Goal: Task Accomplishment & Management: Manage account settings

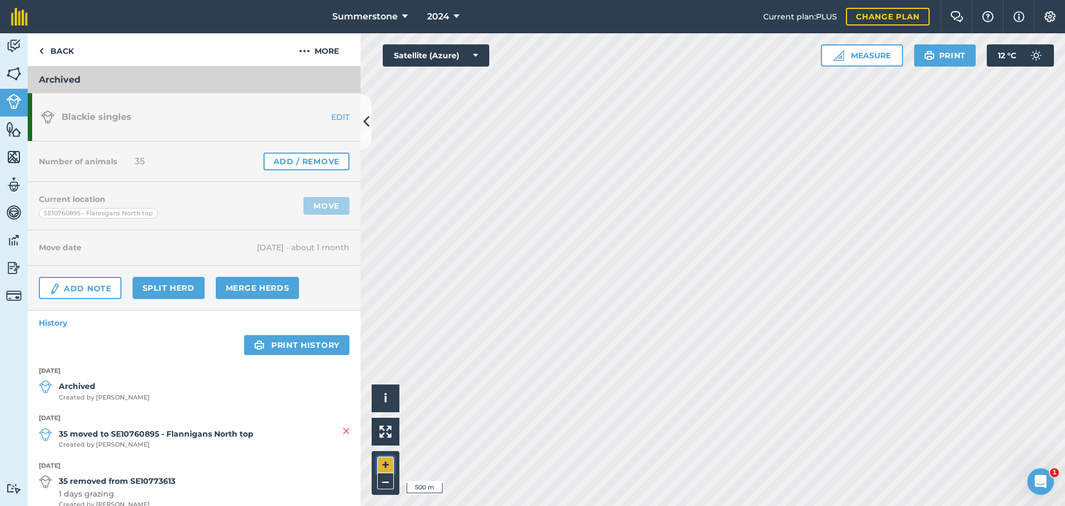
click at [389, 460] on button "+" at bounding box center [385, 465] width 17 height 17
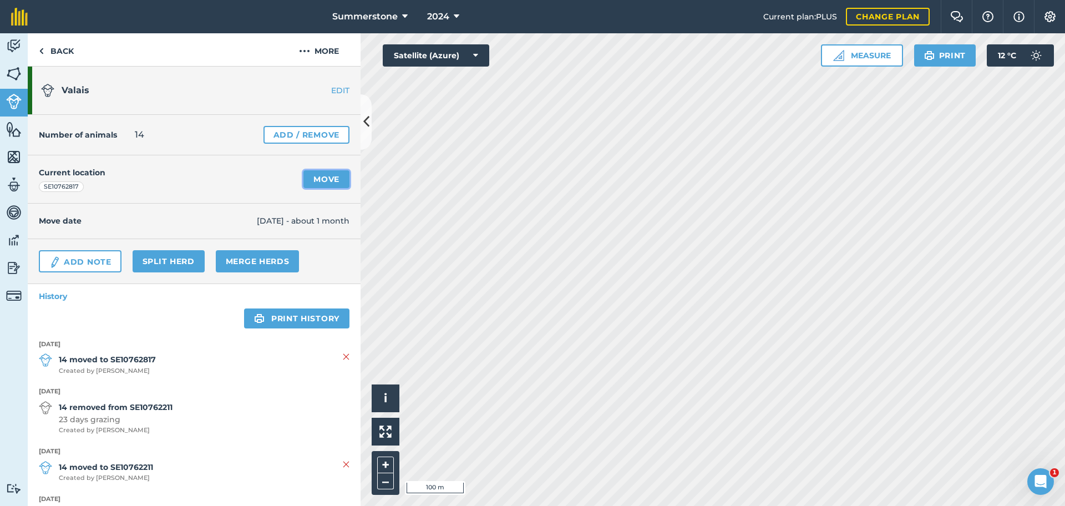
click at [320, 178] on link "Move" at bounding box center [327, 179] width 46 height 18
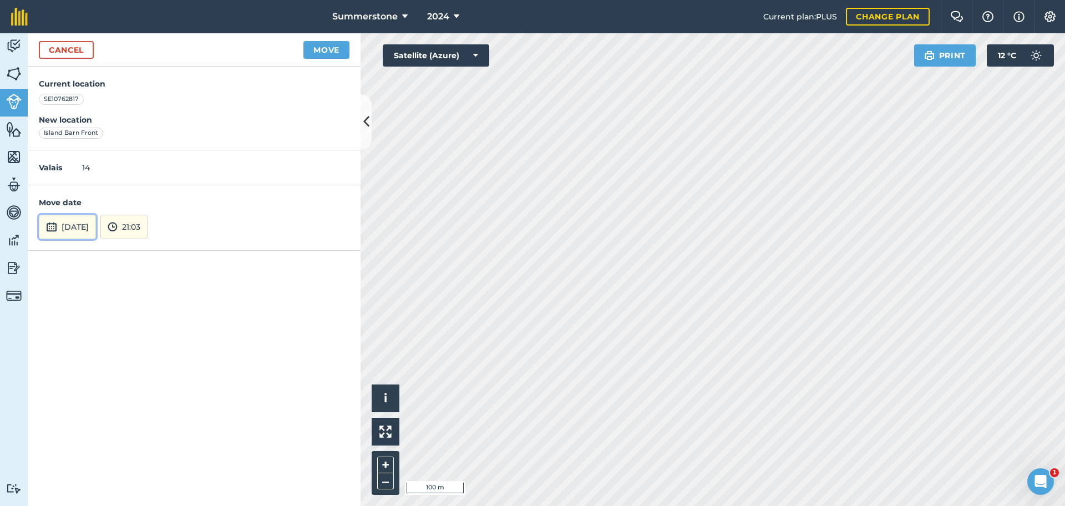
click at [84, 223] on button "[DATE]" at bounding box center [67, 227] width 57 height 24
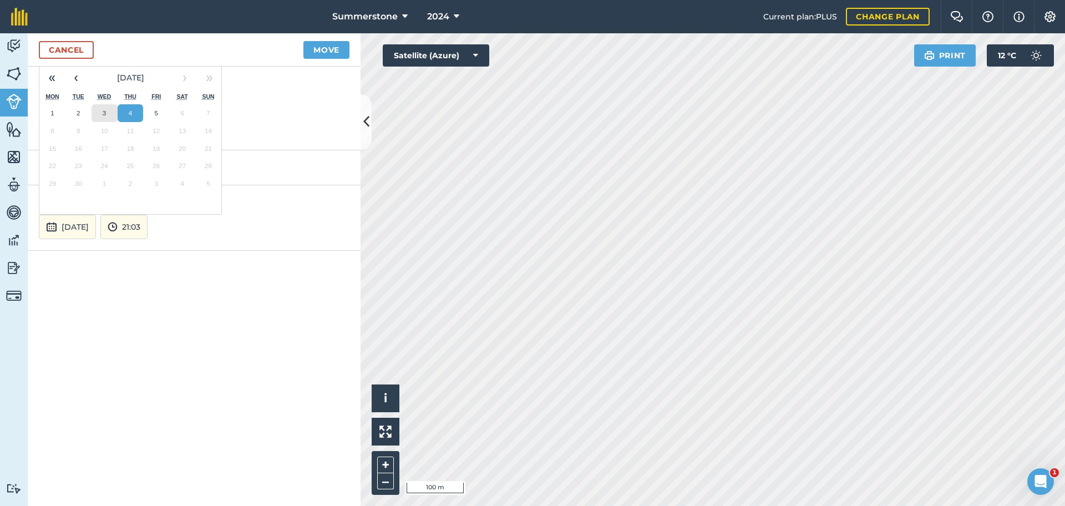
click at [103, 111] on abbr "3" at bounding box center [104, 112] width 3 height 7
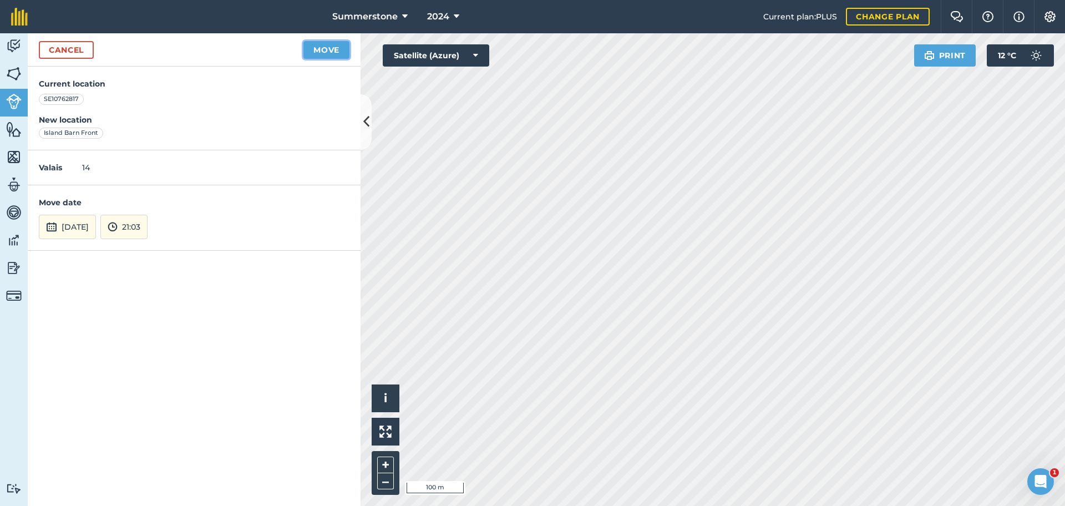
click at [335, 53] on button "Move" at bounding box center [327, 50] width 46 height 18
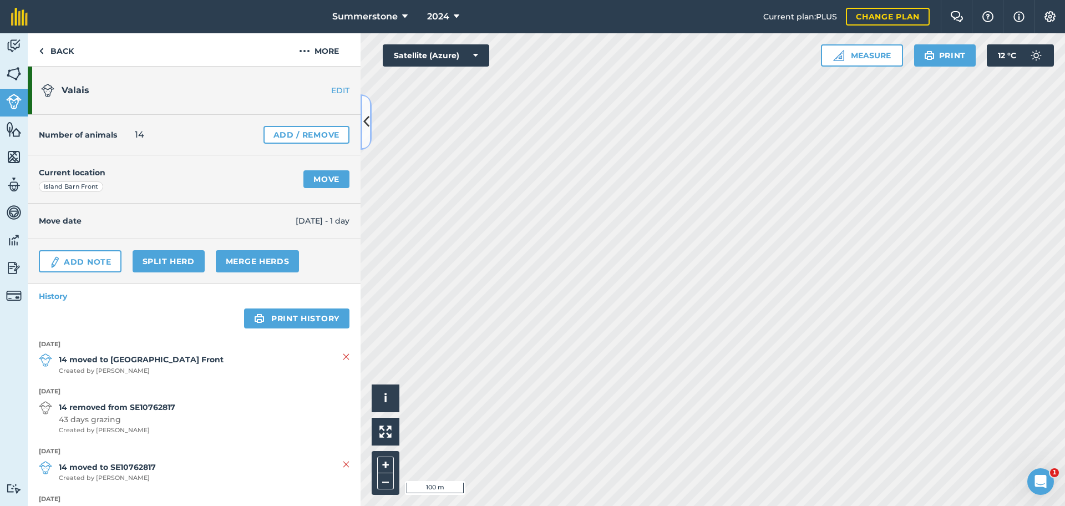
click at [370, 135] on button at bounding box center [366, 121] width 11 height 55
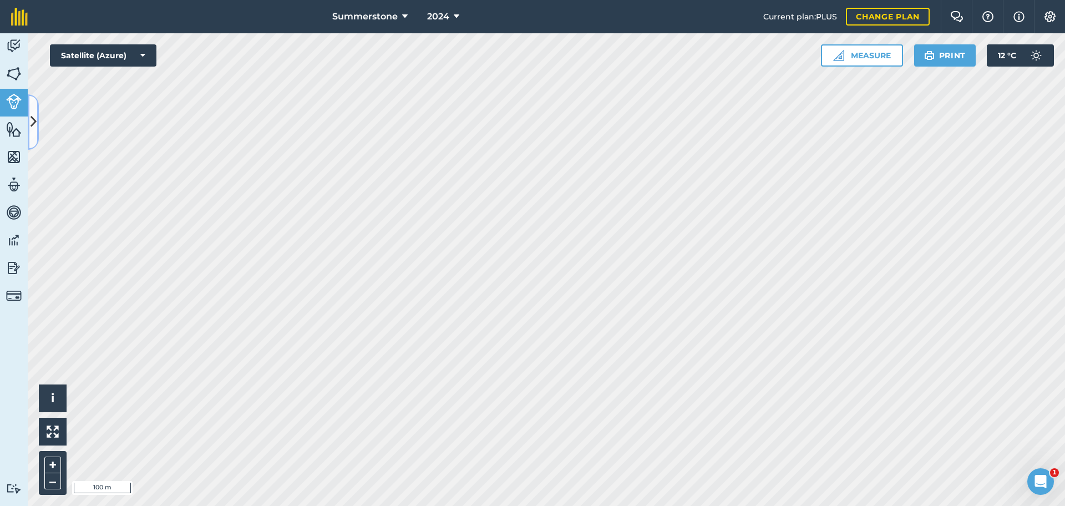
click at [32, 112] on button at bounding box center [33, 121] width 11 height 55
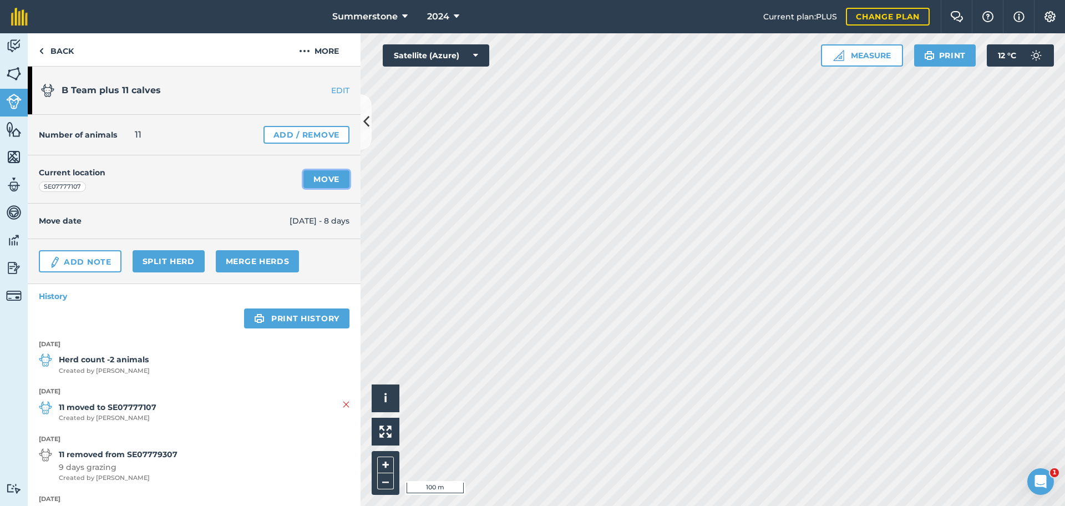
click at [311, 180] on link "Move" at bounding box center [327, 179] width 46 height 18
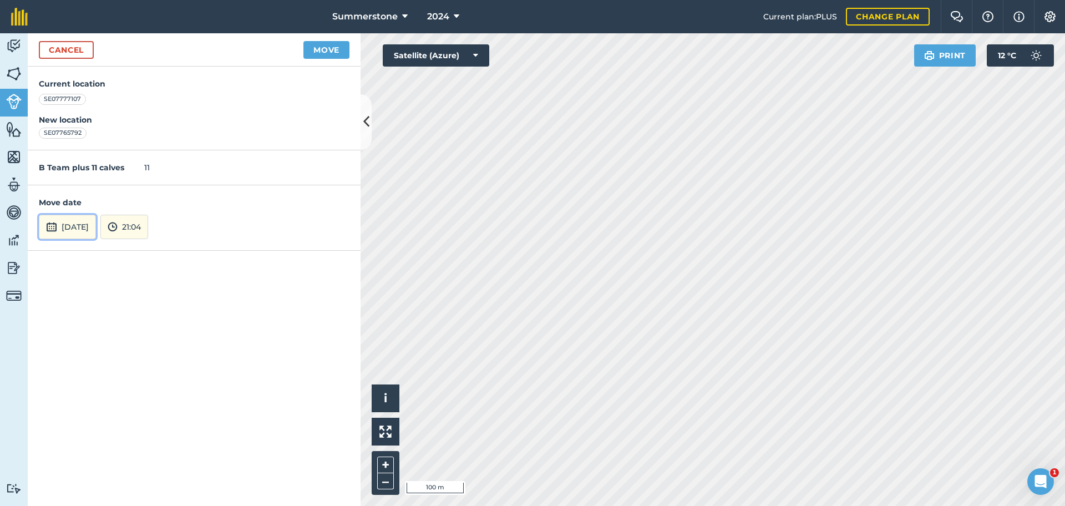
click at [96, 221] on button "[DATE]" at bounding box center [67, 227] width 57 height 24
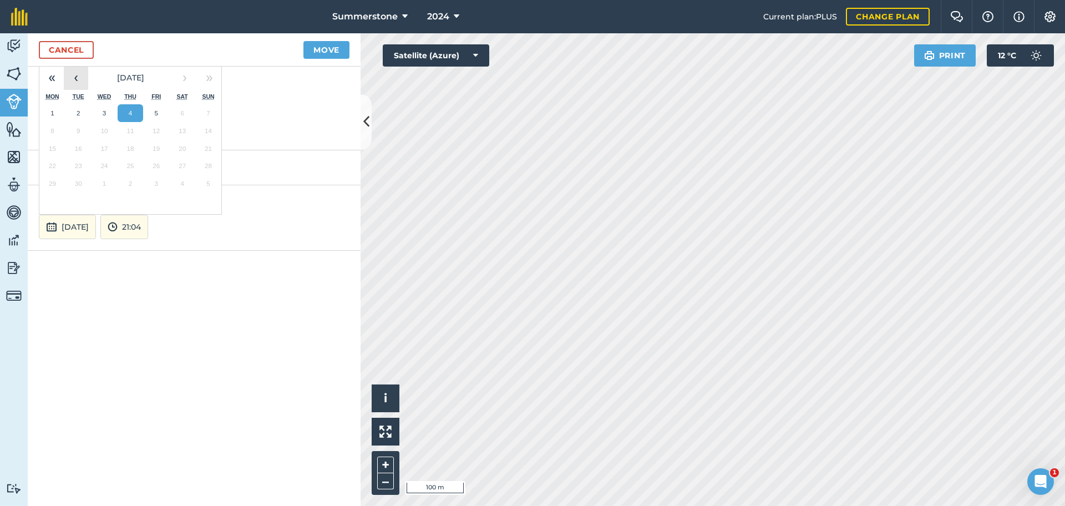
click at [78, 76] on button "‹" at bounding box center [76, 77] width 24 height 24
click at [205, 182] on abbr "31" at bounding box center [208, 183] width 7 height 7
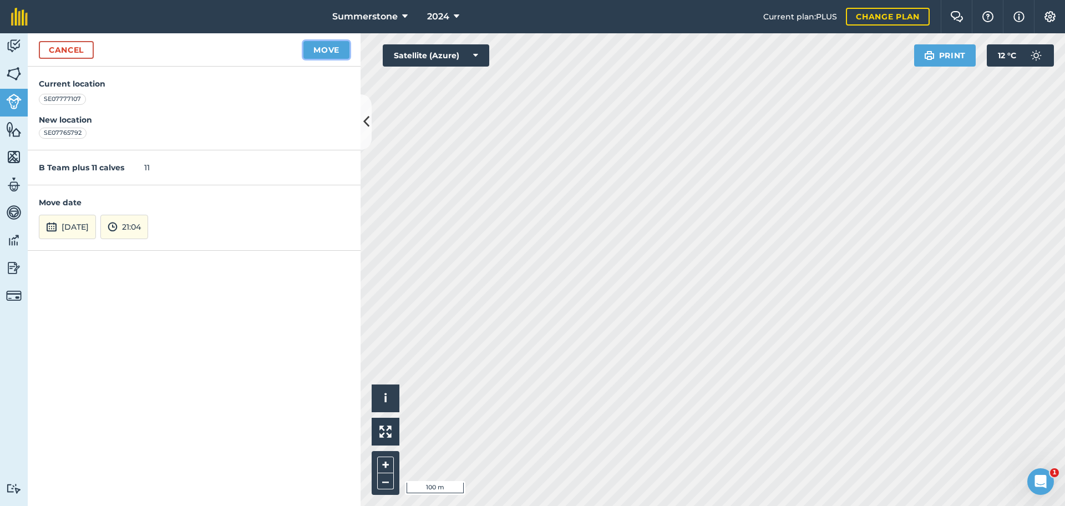
click at [332, 48] on button "Move" at bounding box center [327, 50] width 46 height 18
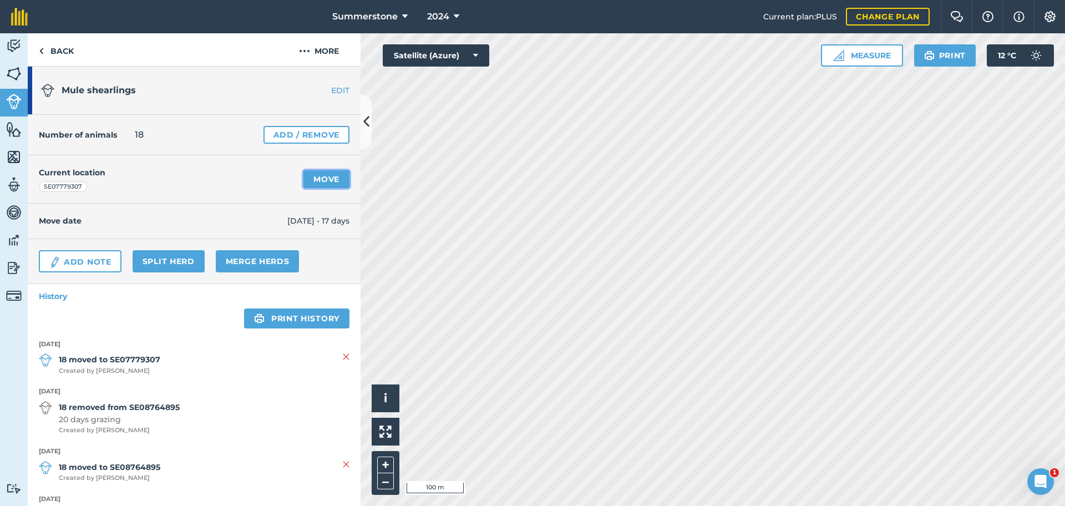
click at [321, 178] on link "Move" at bounding box center [327, 179] width 46 height 18
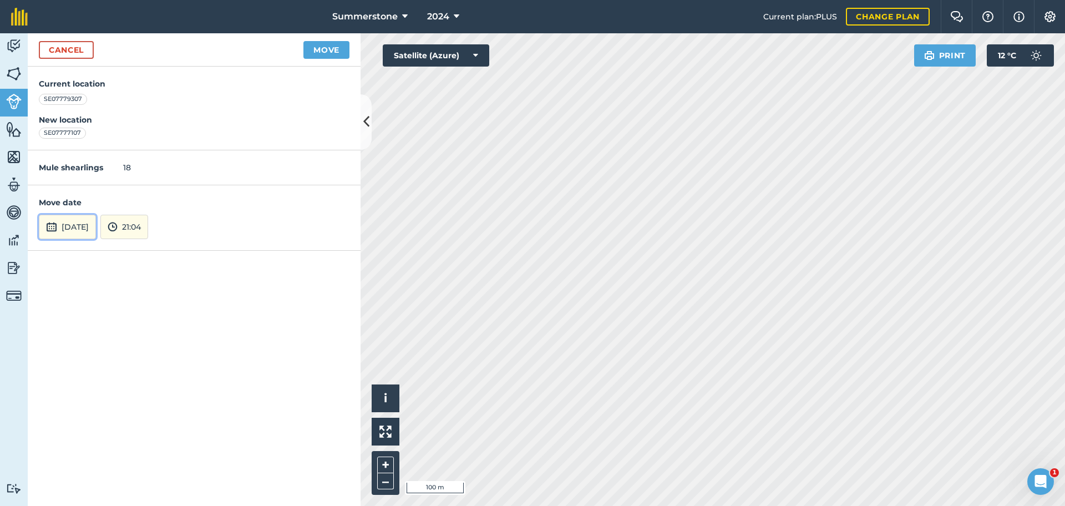
click at [96, 226] on button "[DATE]" at bounding box center [67, 227] width 57 height 24
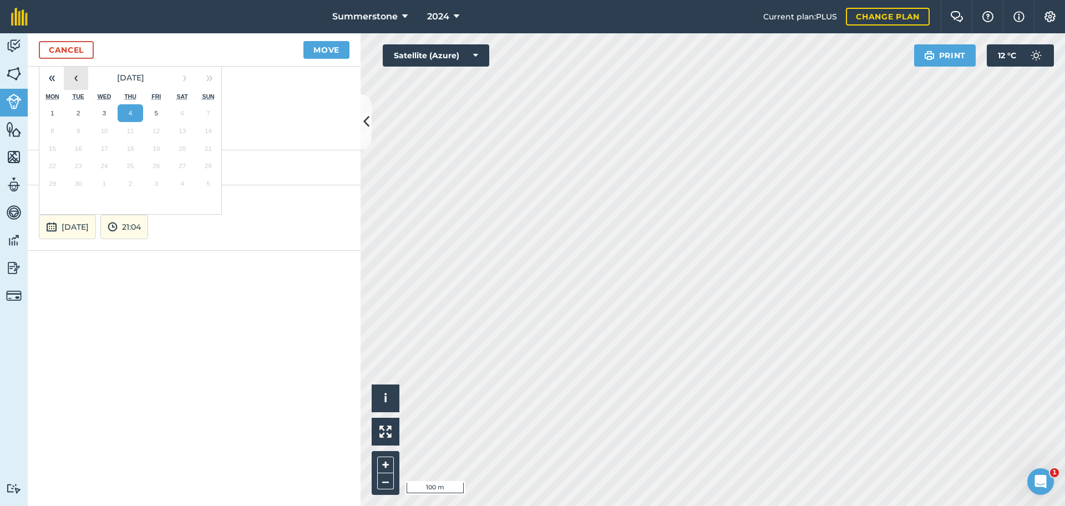
click at [74, 73] on button "‹" at bounding box center [76, 77] width 24 height 24
click at [209, 188] on button "31" at bounding box center [208, 184] width 26 height 18
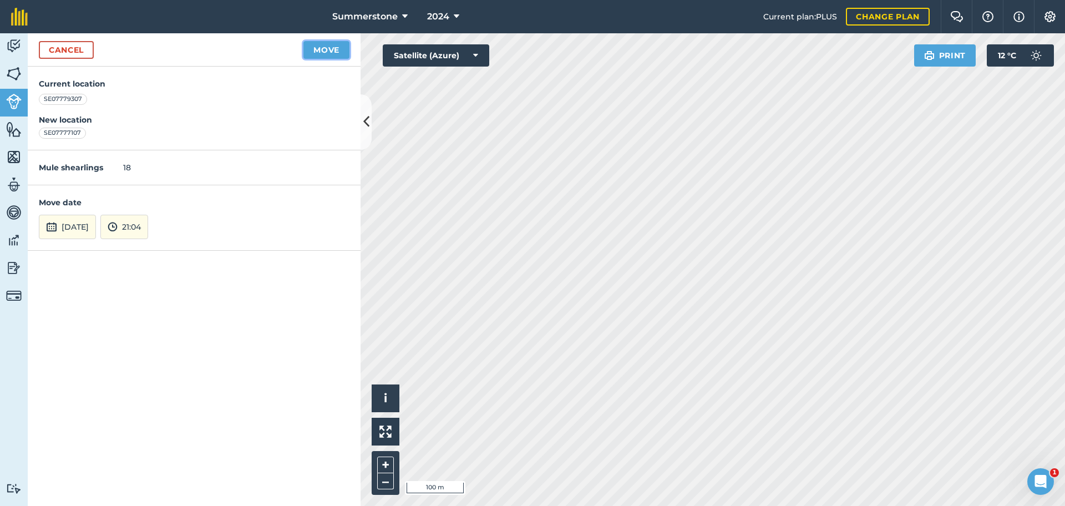
click at [323, 48] on button "Move" at bounding box center [327, 50] width 46 height 18
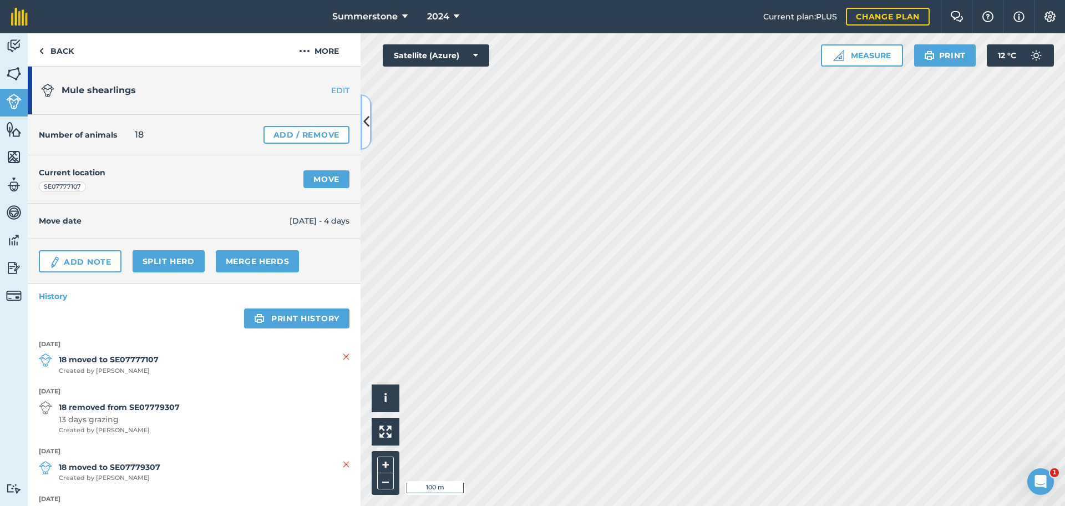
click at [367, 118] on icon at bounding box center [366, 121] width 6 height 19
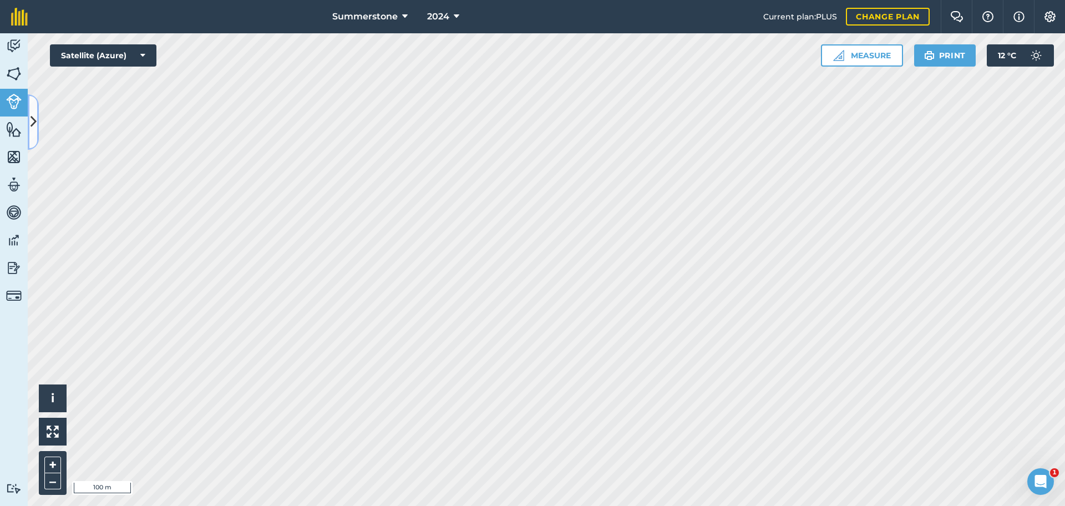
click at [34, 122] on icon at bounding box center [34, 121] width 6 height 19
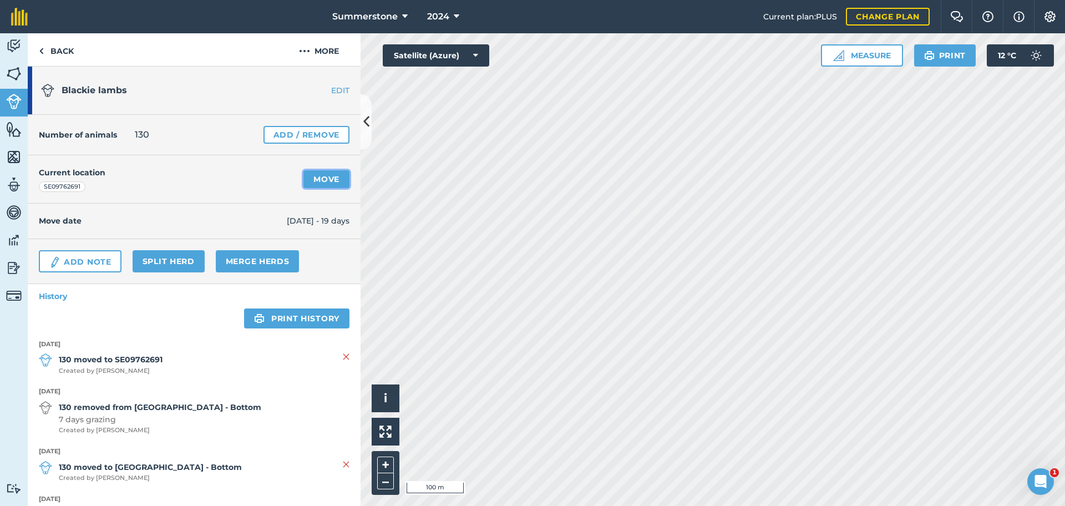
click at [312, 175] on link "Move" at bounding box center [327, 179] width 46 height 18
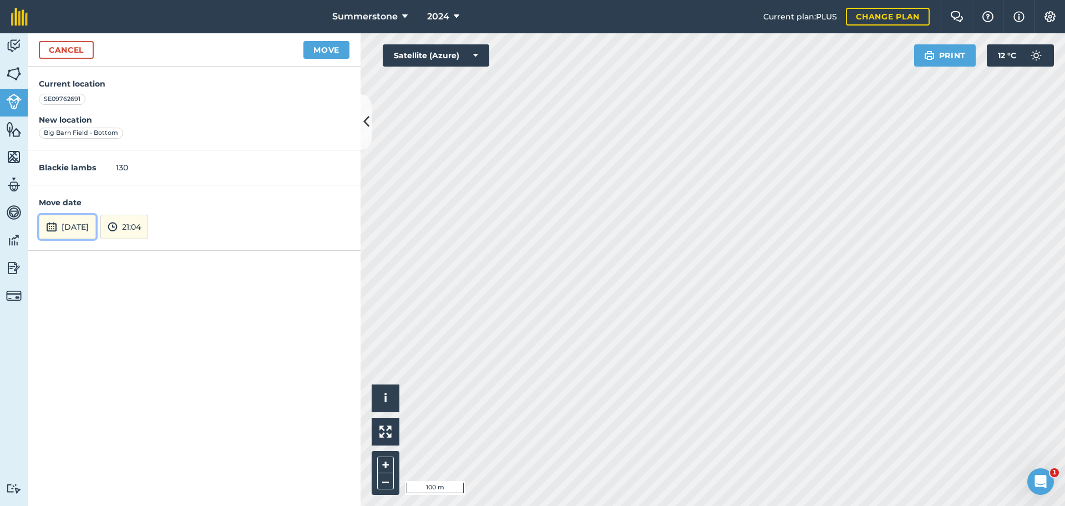
click at [95, 227] on button "[DATE]" at bounding box center [67, 227] width 57 height 24
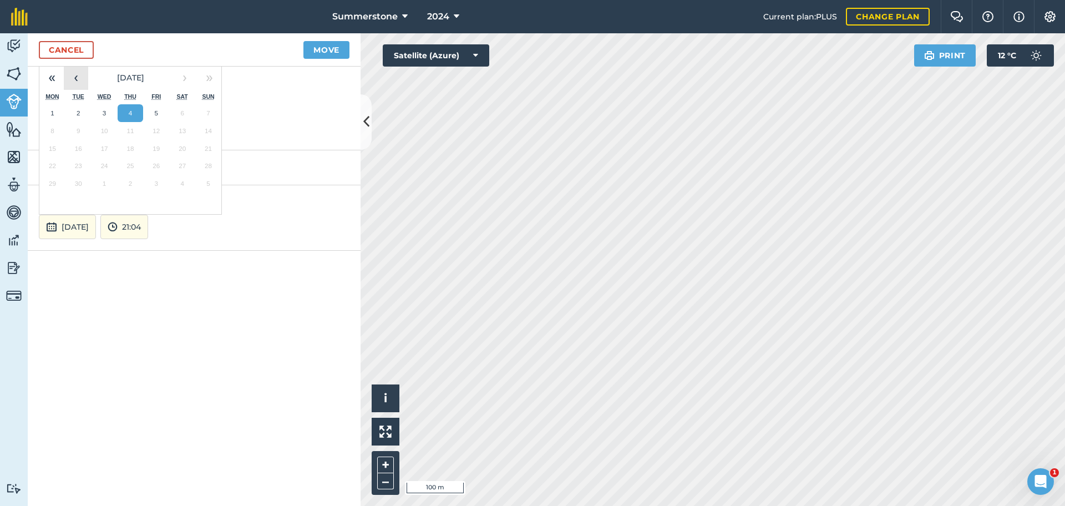
click at [74, 83] on button "‹" at bounding box center [76, 77] width 24 height 24
click at [182, 180] on abbr "30" at bounding box center [182, 183] width 7 height 7
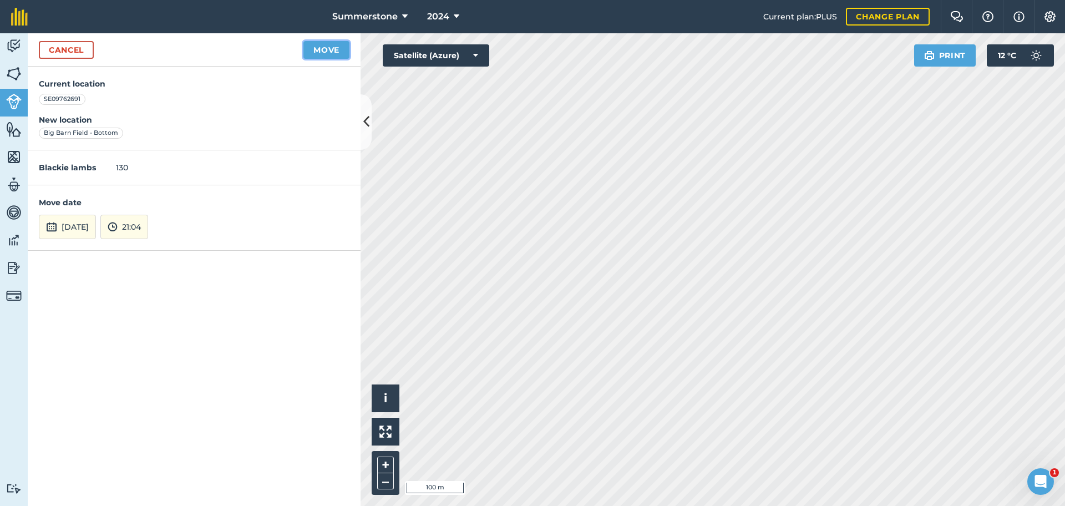
click at [321, 48] on button "Move" at bounding box center [327, 50] width 46 height 18
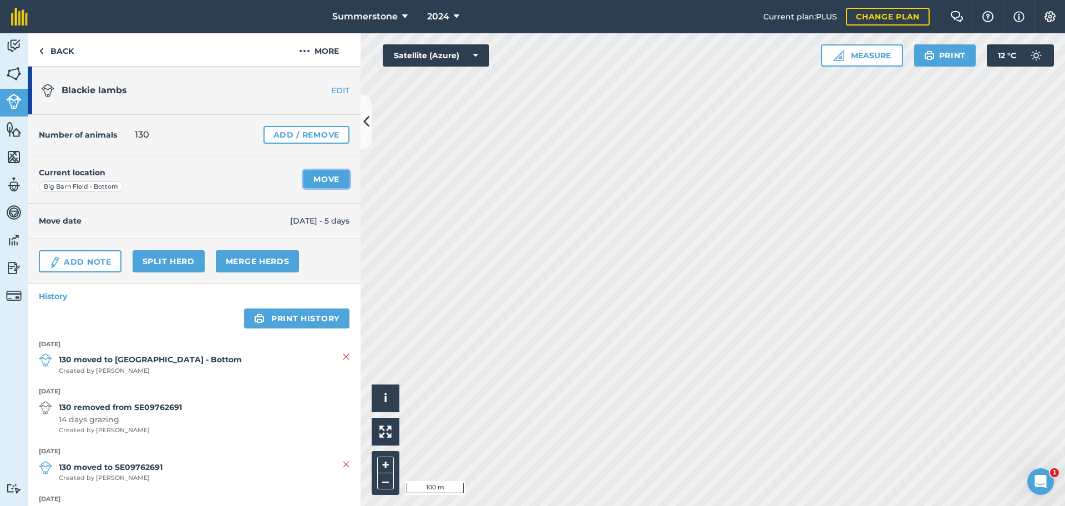
click at [314, 180] on link "Move" at bounding box center [327, 179] width 46 height 18
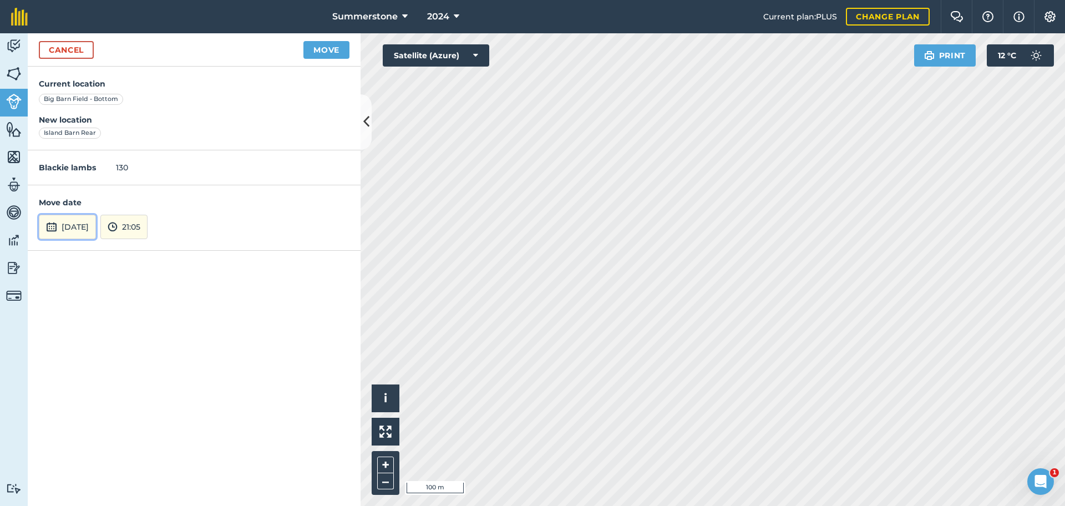
click at [94, 227] on button "[DATE]" at bounding box center [67, 227] width 57 height 24
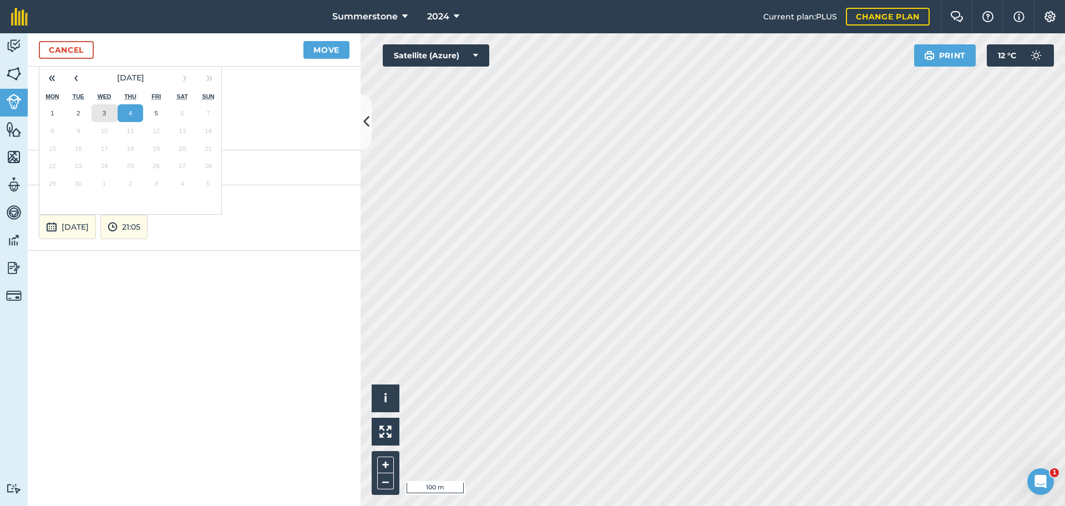
click at [104, 115] on abbr "3" at bounding box center [104, 112] width 3 height 7
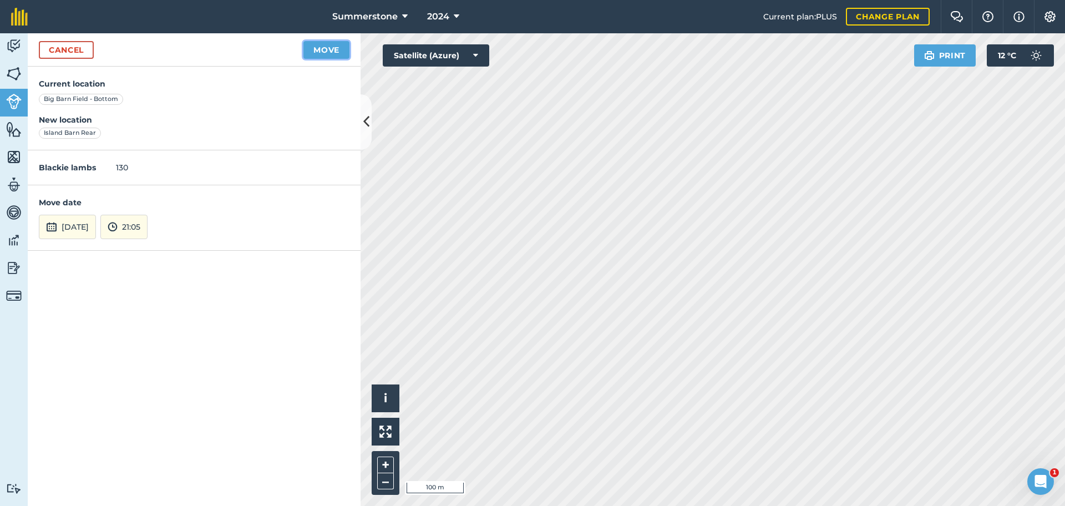
click at [317, 50] on button "Move" at bounding box center [327, 50] width 46 height 18
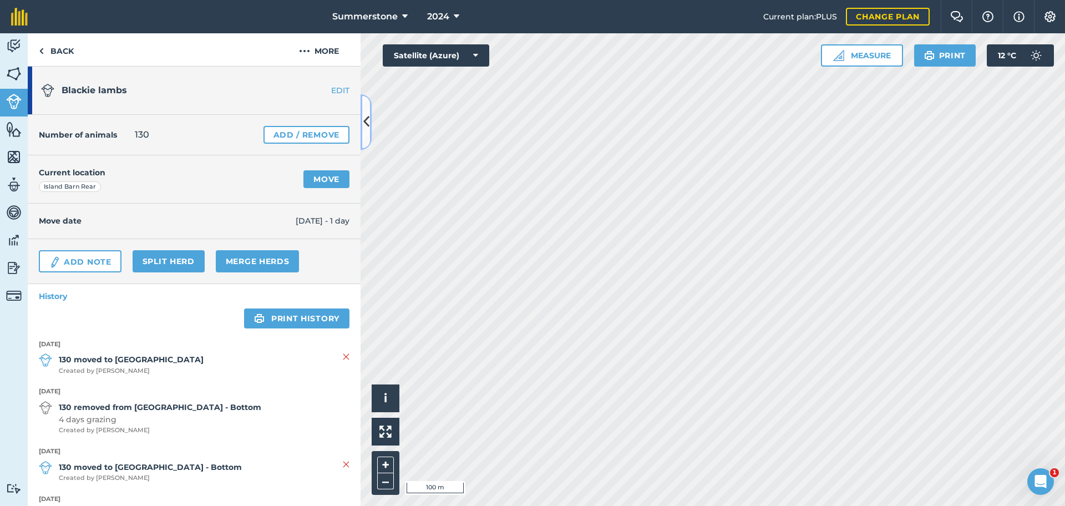
click at [367, 111] on button at bounding box center [366, 121] width 11 height 55
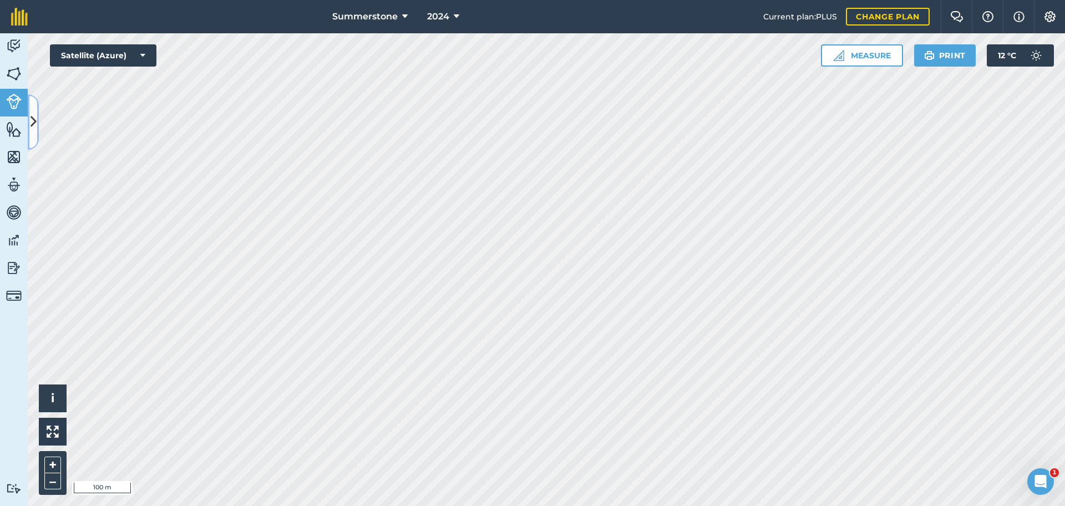
click at [31, 119] on icon at bounding box center [34, 121] width 6 height 19
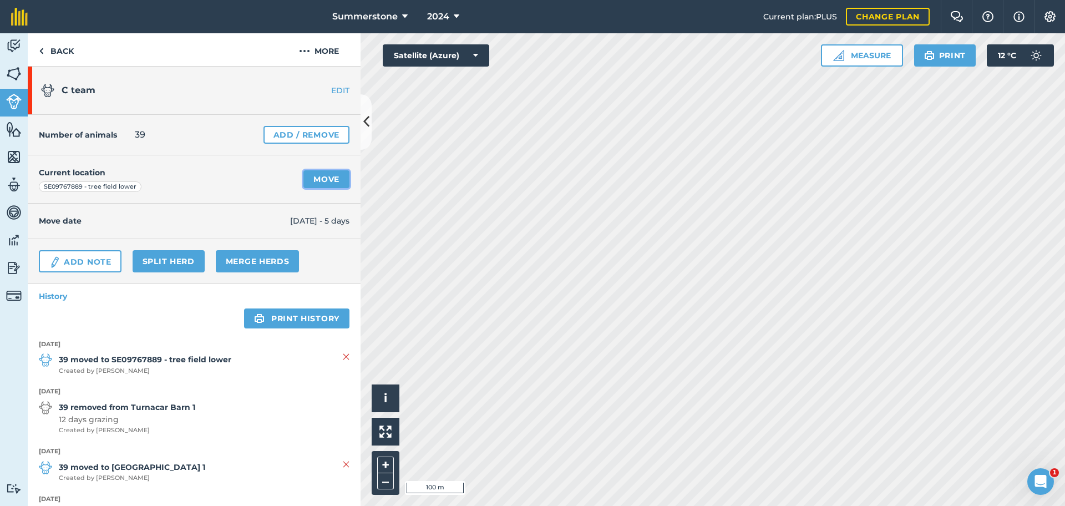
click at [311, 173] on link "Move" at bounding box center [327, 179] width 46 height 18
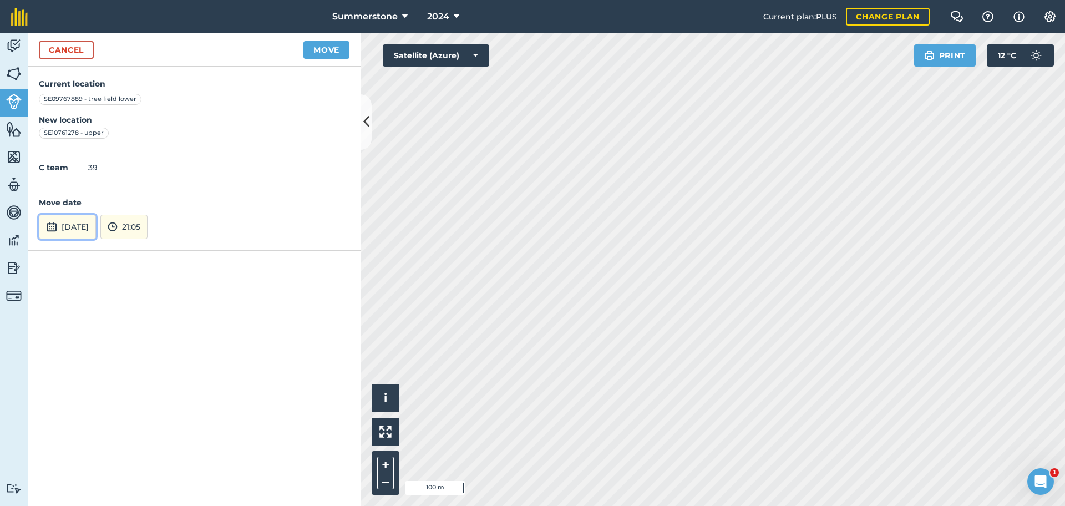
click at [93, 226] on button "[DATE]" at bounding box center [67, 227] width 57 height 24
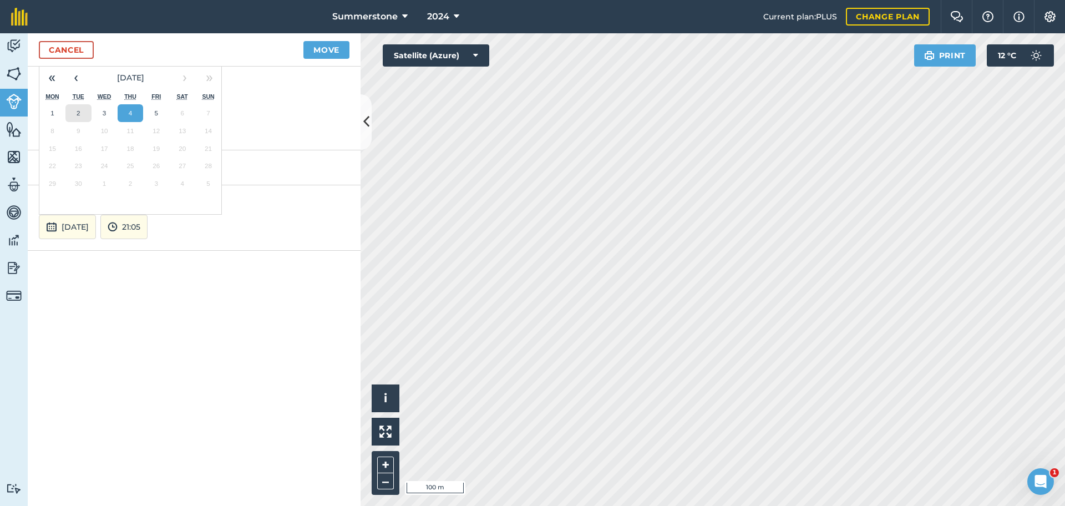
click at [79, 109] on abbr "2" at bounding box center [78, 112] width 3 height 7
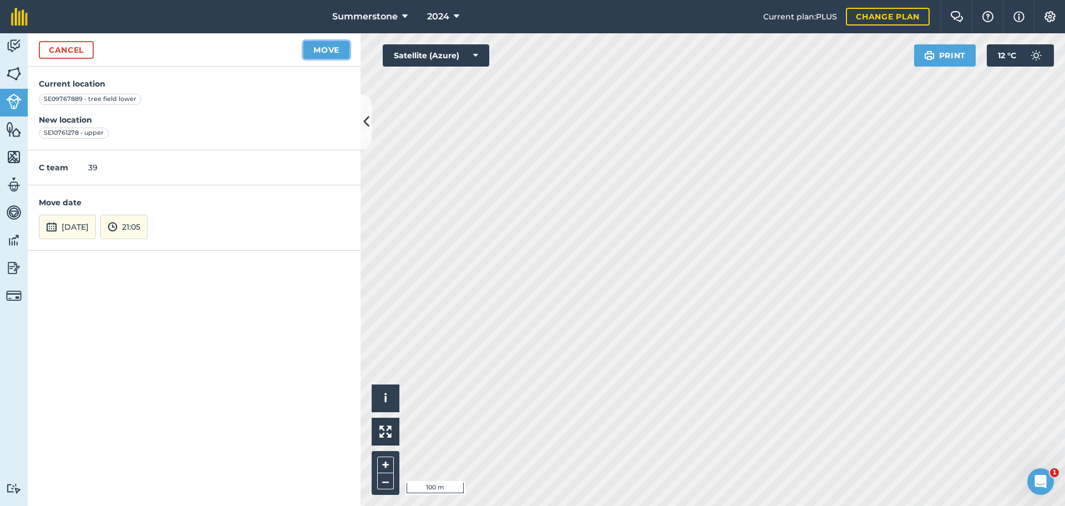
click at [322, 49] on button "Move" at bounding box center [327, 50] width 46 height 18
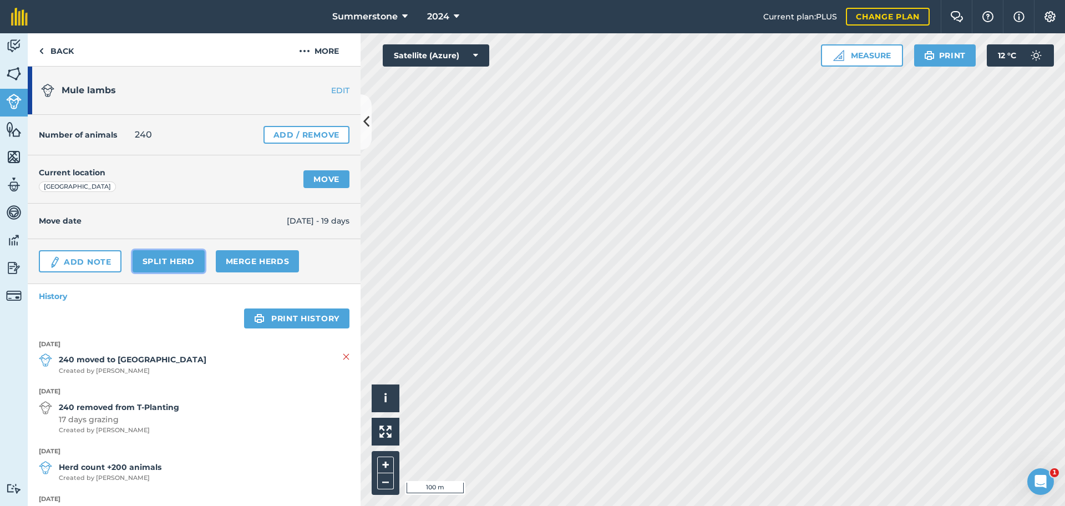
click at [178, 257] on link "Split herd" at bounding box center [169, 261] width 72 height 22
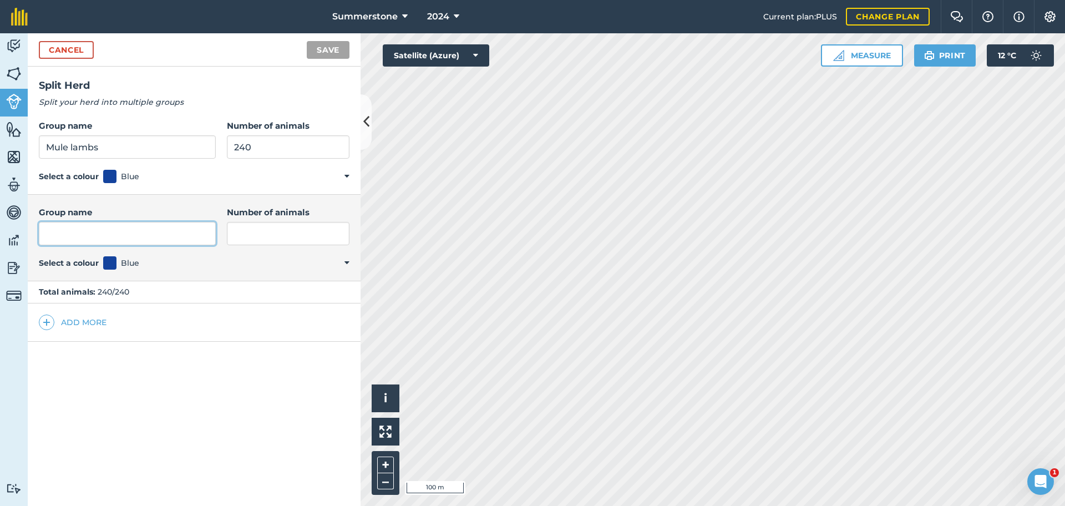
click at [166, 232] on input "Group name" at bounding box center [127, 233] width 177 height 23
type input "Mule wethers"
drag, startPoint x: 122, startPoint y: 148, endPoint x: 70, endPoint y: 140, distance: 51.6
click at [70, 140] on input "Mule lambs" at bounding box center [127, 146] width 177 height 23
type input "Mule gimmers"
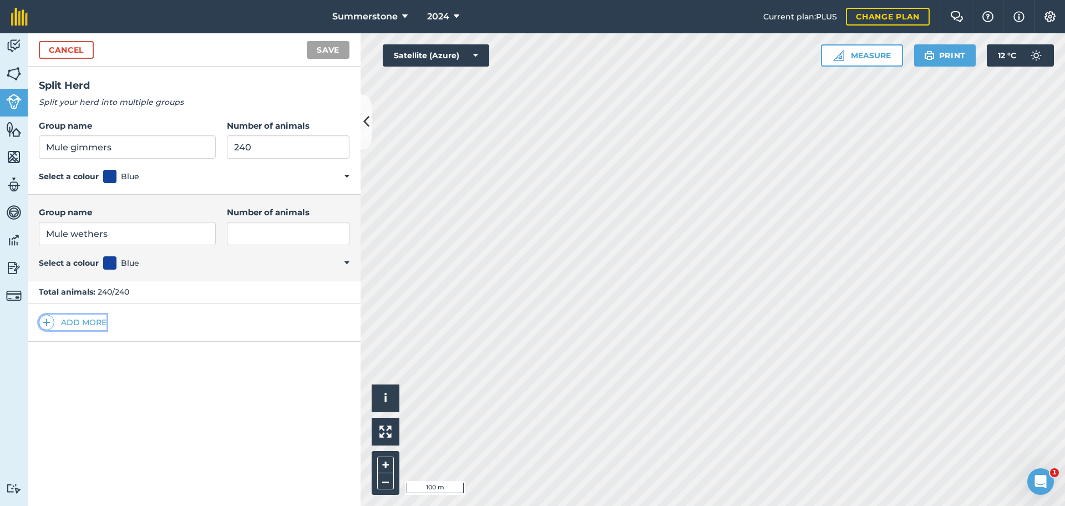
click at [47, 321] on img at bounding box center [47, 322] width 8 height 13
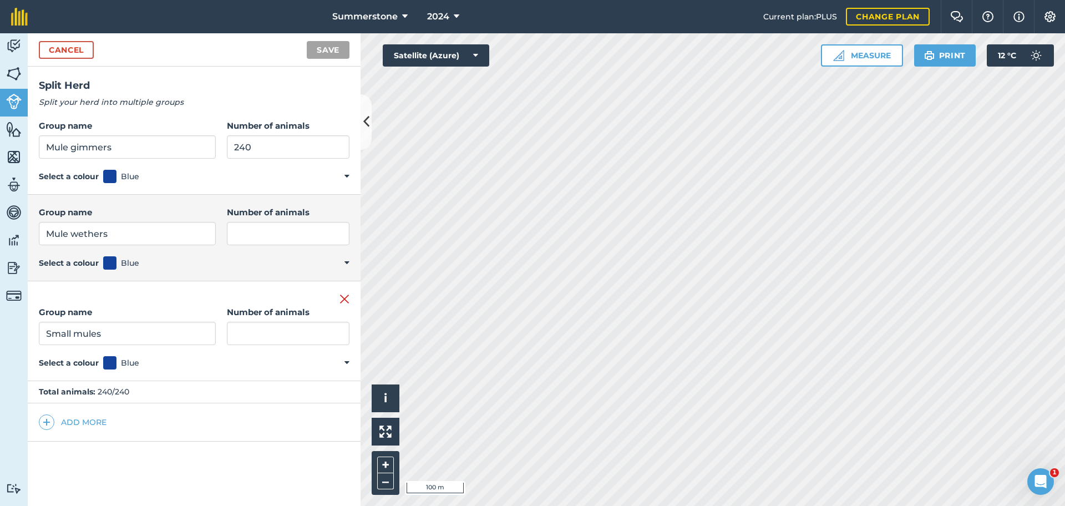
type input "Small mules"
drag, startPoint x: 252, startPoint y: 146, endPoint x: 202, endPoint y: 159, distance: 52.1
click at [206, 159] on div "Group name Mule gimmers Number of animals 240 Select a colour Blue Red Orange Y…" at bounding box center [194, 151] width 333 height 87
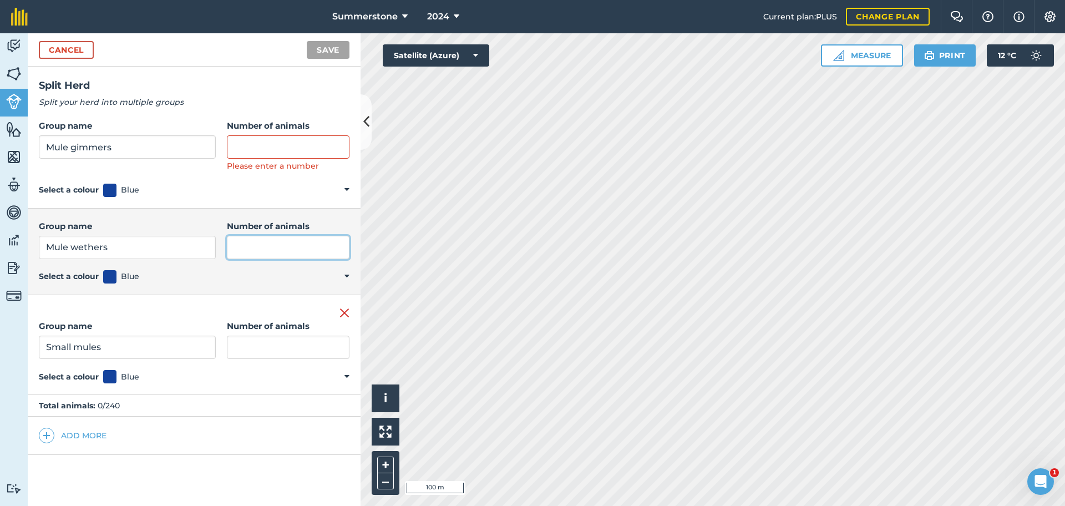
click at [262, 247] on input "Number of animals" at bounding box center [288, 247] width 123 height 23
type input "92"
click at [252, 146] on input "Number of animals" at bounding box center [288, 146] width 123 height 23
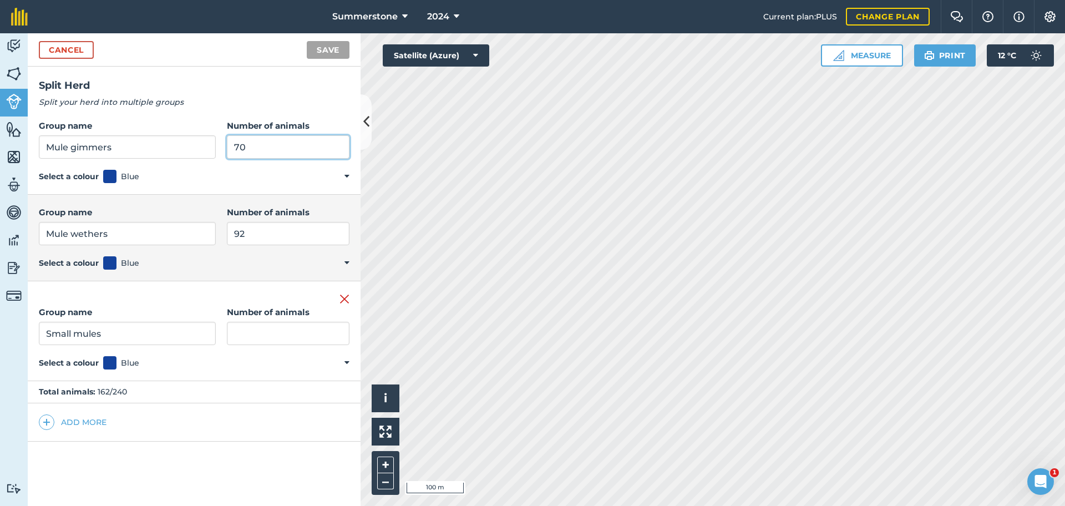
type input "70"
click at [269, 334] on input "Number of animals" at bounding box center [288, 333] width 123 height 23
type input "52"
click at [246, 151] on input "70" at bounding box center [288, 146] width 123 height 23
click at [307, 41] on button "Save" at bounding box center [328, 50] width 43 height 18
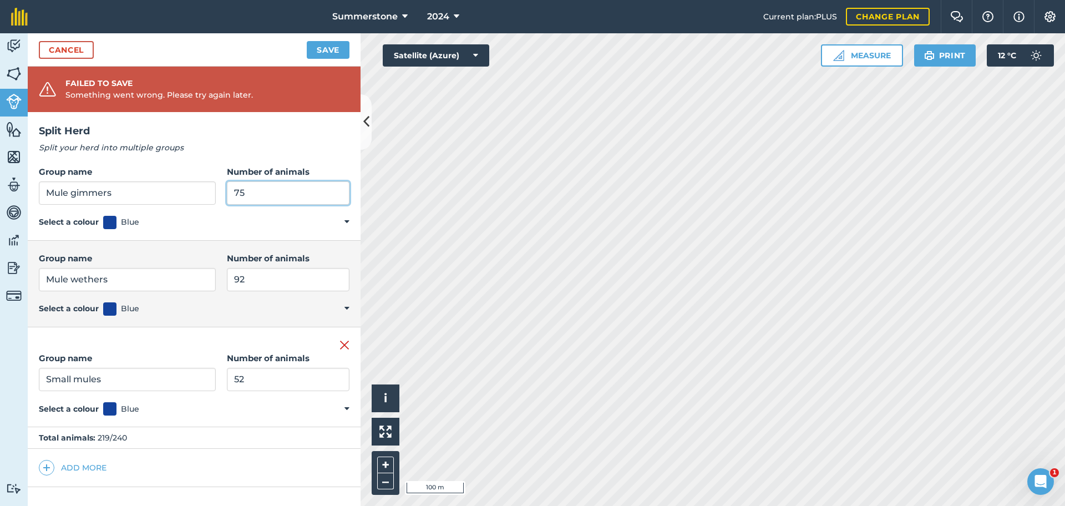
click at [248, 195] on input "75" at bounding box center [288, 192] width 123 height 23
type input "75"
click at [260, 229] on div "Group name Mule gimmers Number of animals 75 Select a colour Blue Red Orange Ye…" at bounding box center [194, 197] width 333 height 87
click at [247, 276] on input "92" at bounding box center [288, 279] width 123 height 23
type input "9"
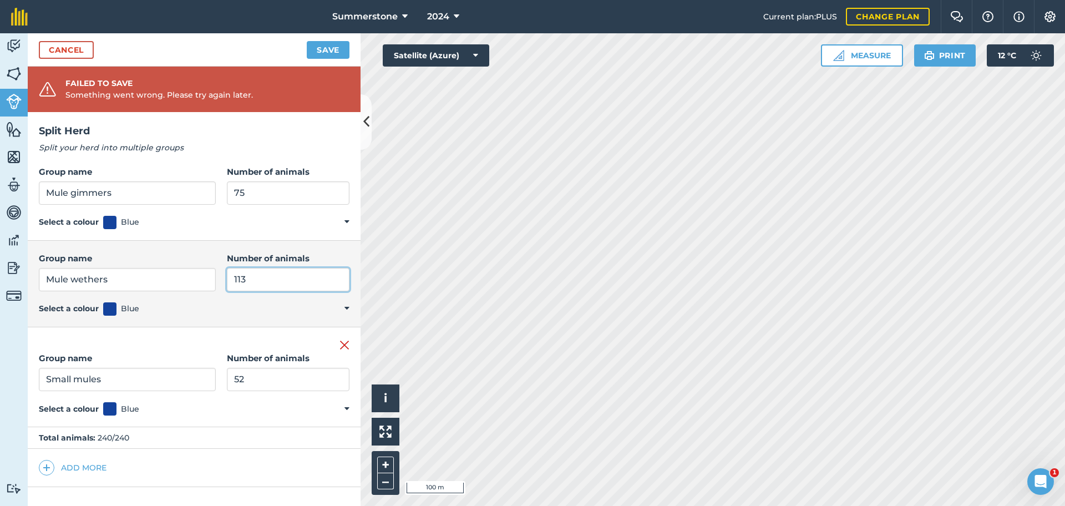
type input "113"
click at [330, 50] on button "Save" at bounding box center [328, 50] width 43 height 18
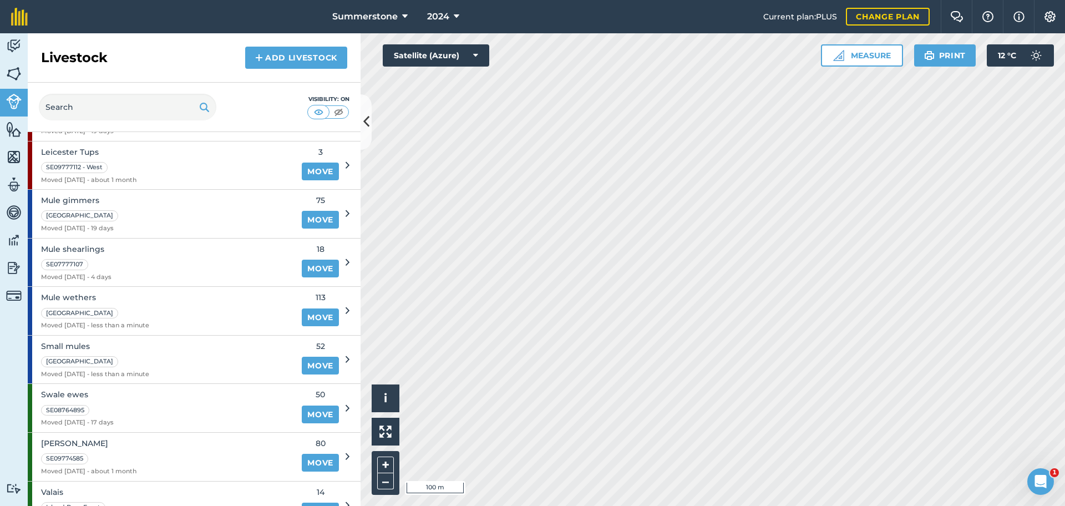
scroll to position [443, 0]
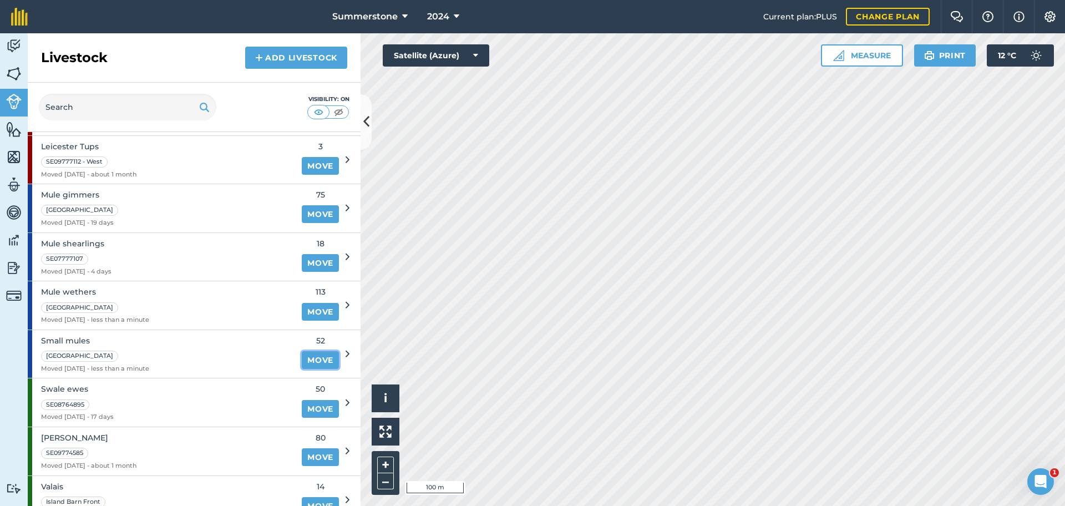
click at [305, 358] on link "Move" at bounding box center [320, 360] width 37 height 18
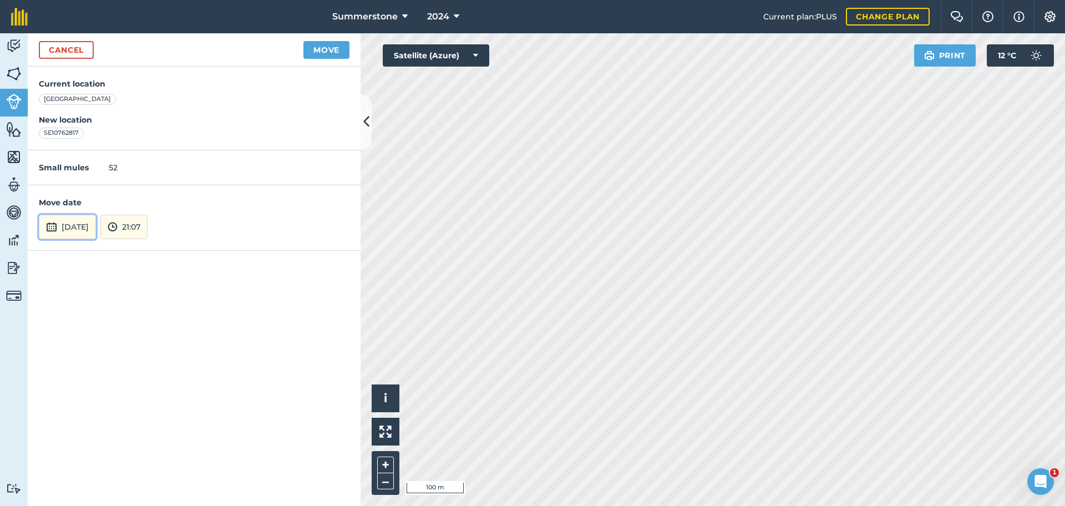
click at [96, 224] on button "[DATE]" at bounding box center [67, 227] width 57 height 24
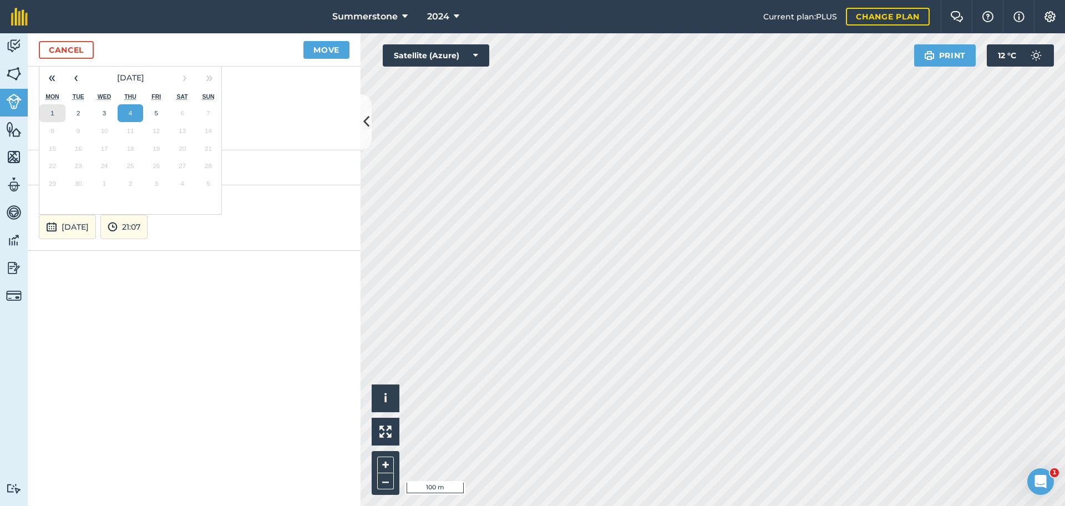
click at [57, 108] on button "1" at bounding box center [52, 113] width 26 height 18
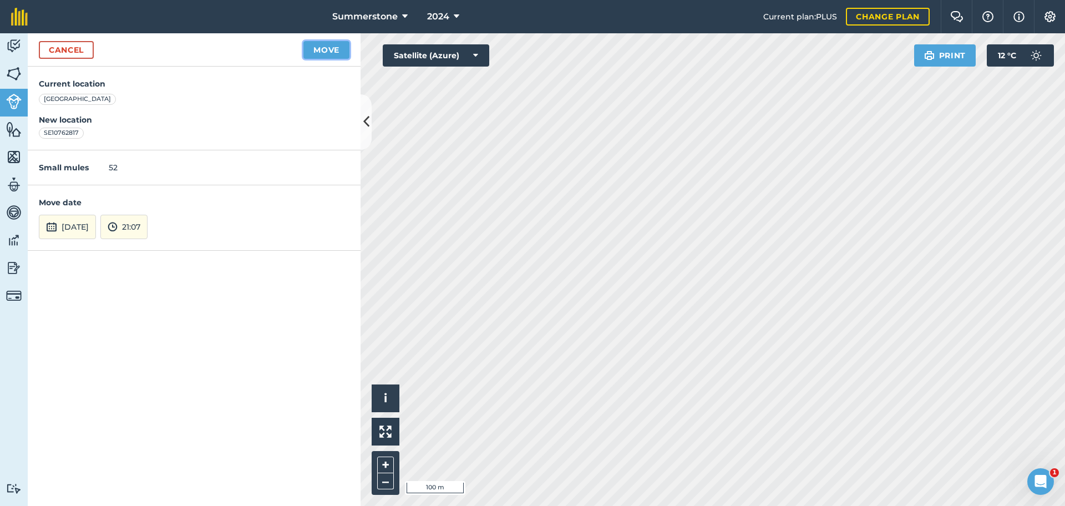
click at [332, 46] on button "Move" at bounding box center [327, 50] width 46 height 18
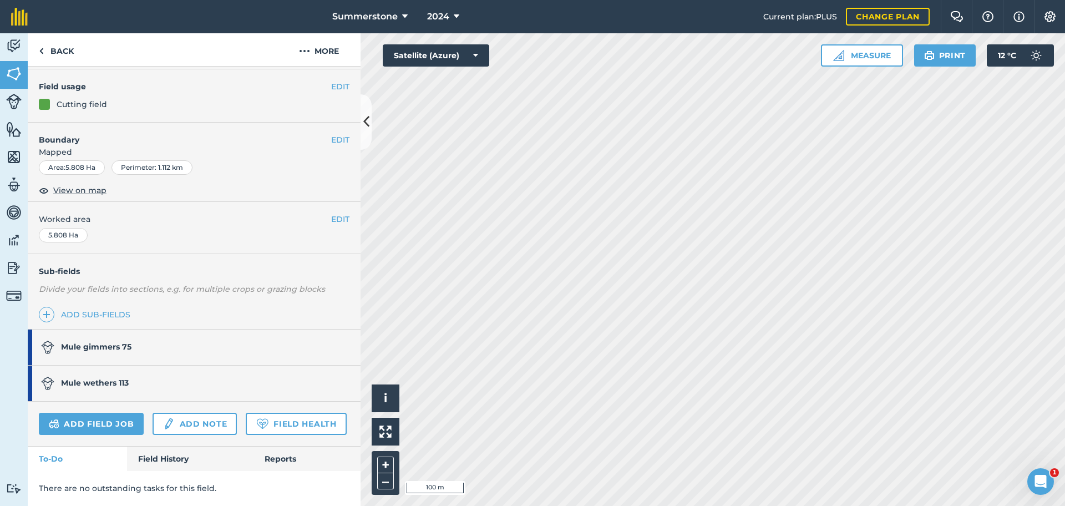
scroll to position [120, 0]
click at [117, 342] on strong "Mule gimmers 75" at bounding box center [96, 347] width 70 height 10
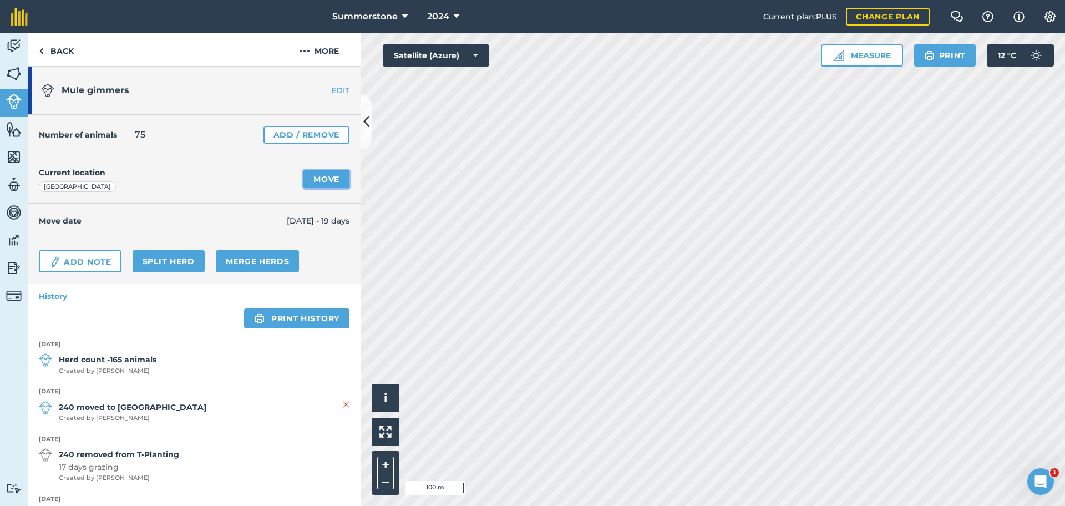
click at [307, 181] on link "Move" at bounding box center [327, 179] width 46 height 18
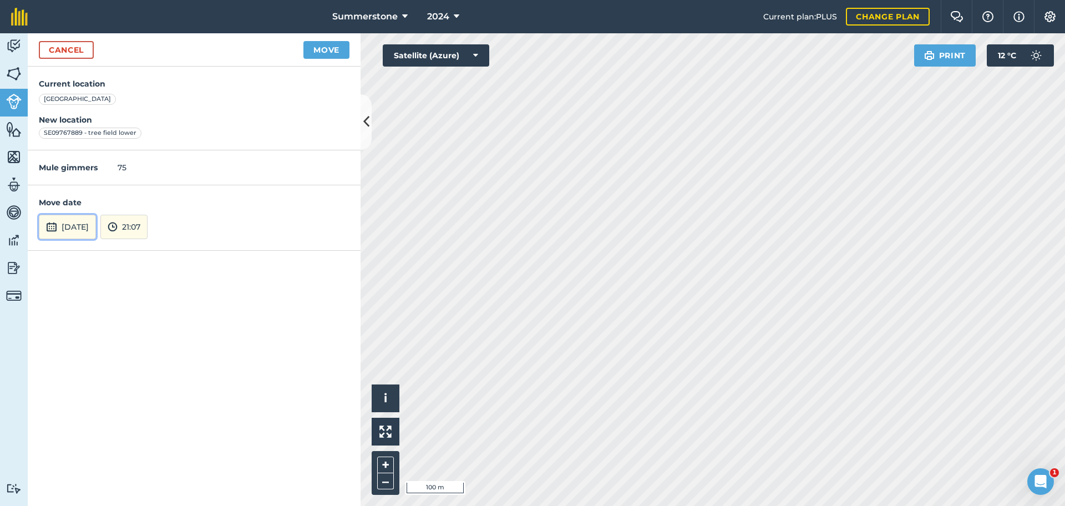
click at [68, 225] on button "[DATE]" at bounding box center [67, 227] width 57 height 24
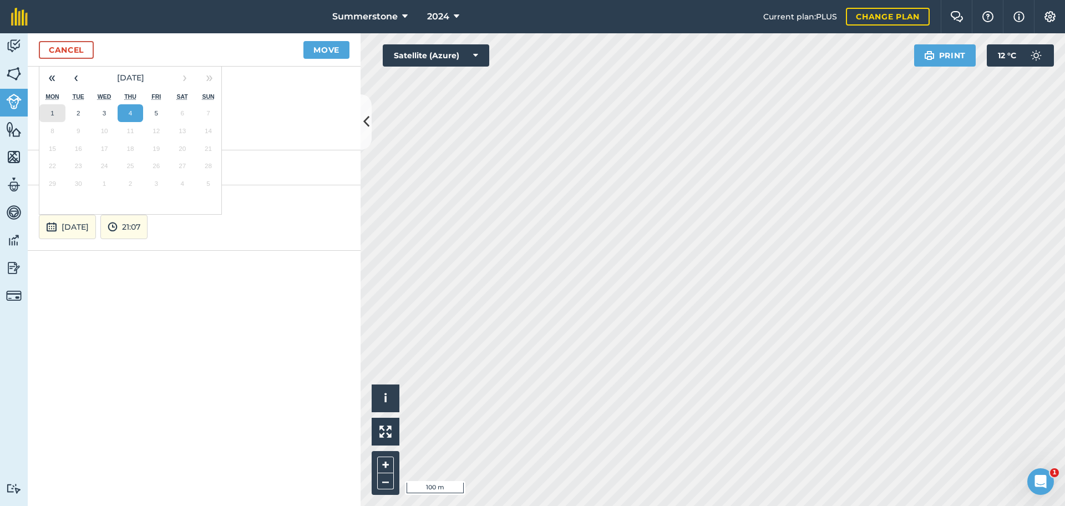
click at [58, 112] on button "1" at bounding box center [52, 113] width 26 height 18
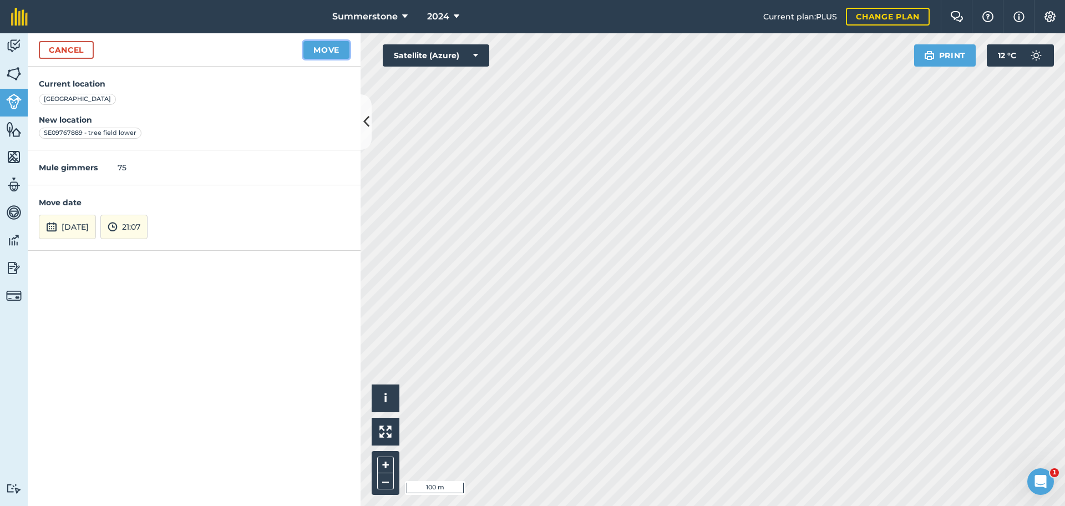
click at [322, 49] on button "Move" at bounding box center [327, 50] width 46 height 18
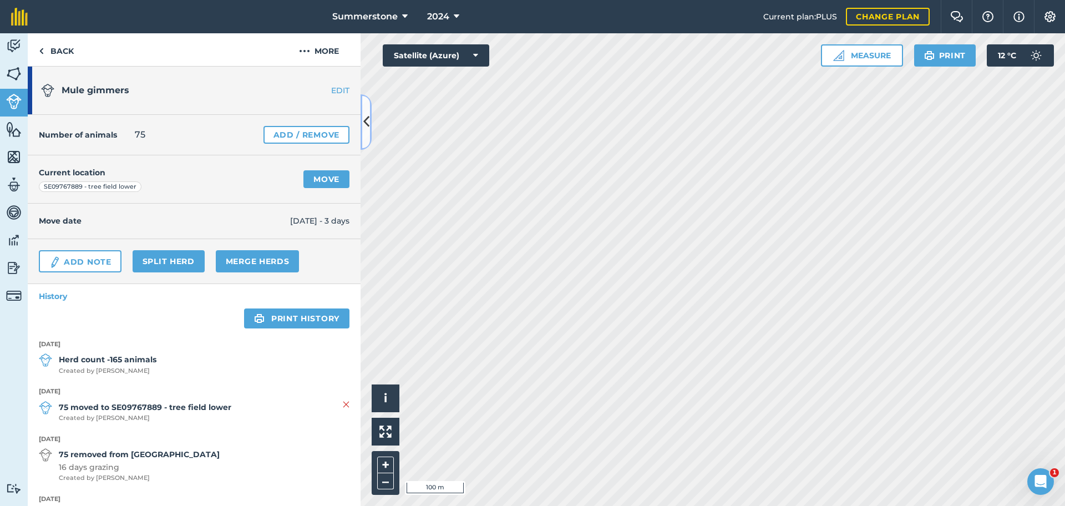
click at [367, 130] on icon at bounding box center [366, 121] width 6 height 19
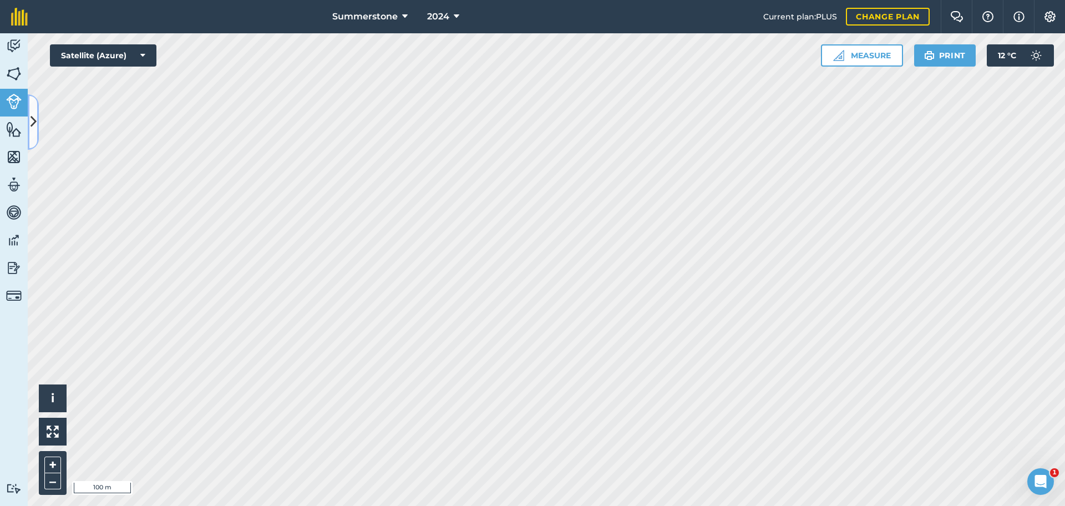
click at [33, 129] on icon at bounding box center [34, 121] width 6 height 19
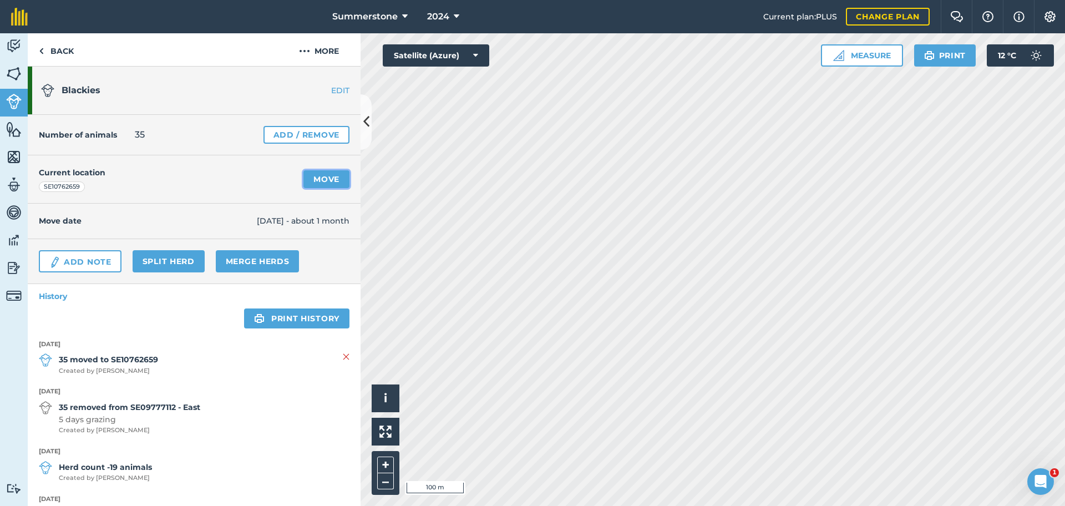
click at [323, 175] on link "Move" at bounding box center [327, 179] width 46 height 18
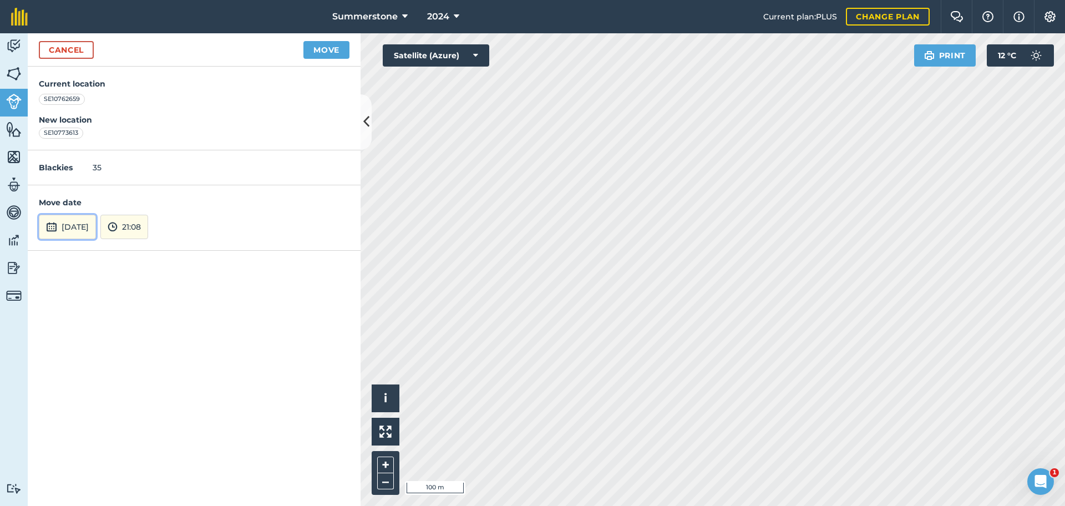
click at [79, 222] on button "[DATE]" at bounding box center [67, 227] width 57 height 24
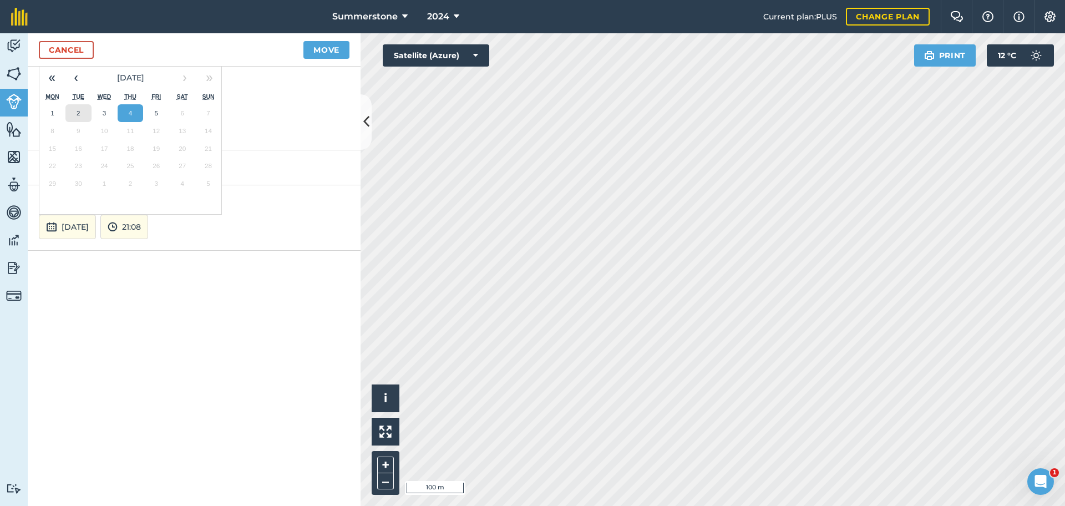
click at [80, 110] on button "2" at bounding box center [78, 113] width 26 height 18
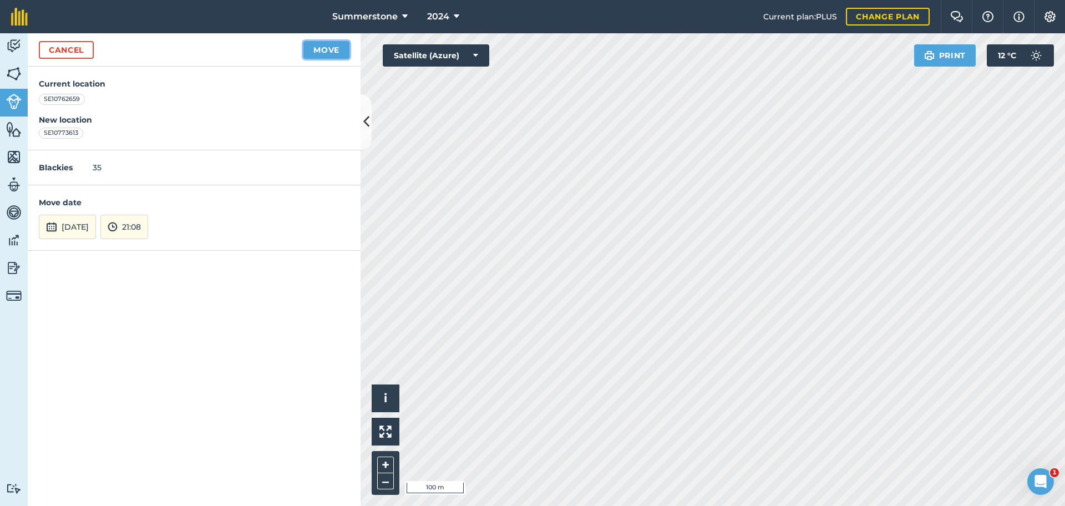
click at [324, 43] on button "Move" at bounding box center [327, 50] width 46 height 18
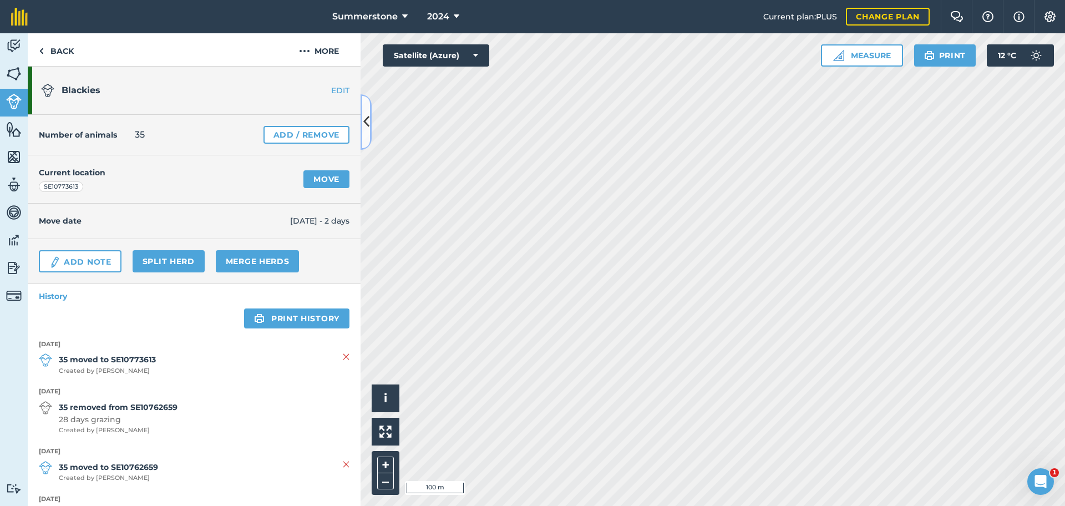
click at [369, 132] on button at bounding box center [366, 121] width 11 height 55
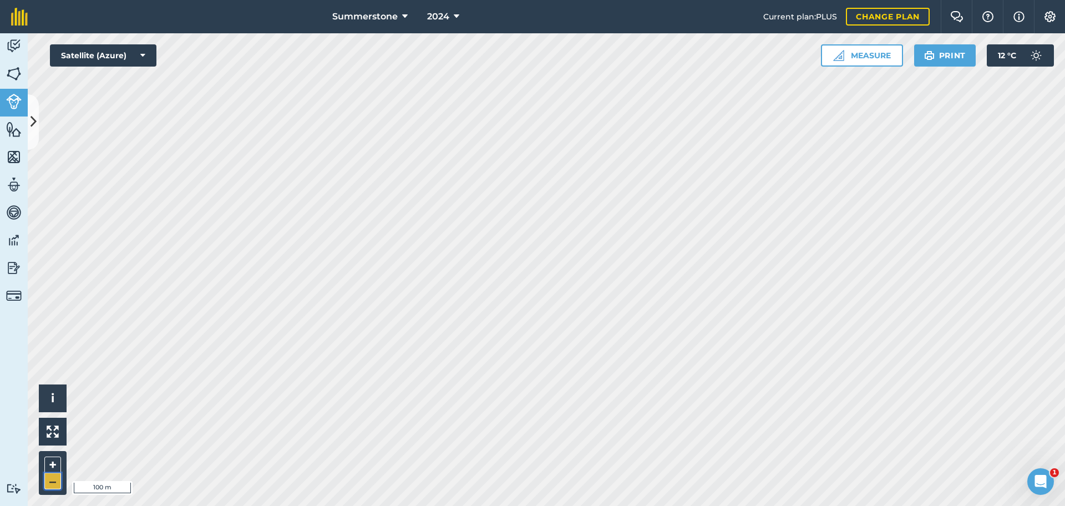
click at [53, 479] on button "–" at bounding box center [52, 481] width 17 height 16
click at [28, 114] on button at bounding box center [33, 121] width 11 height 55
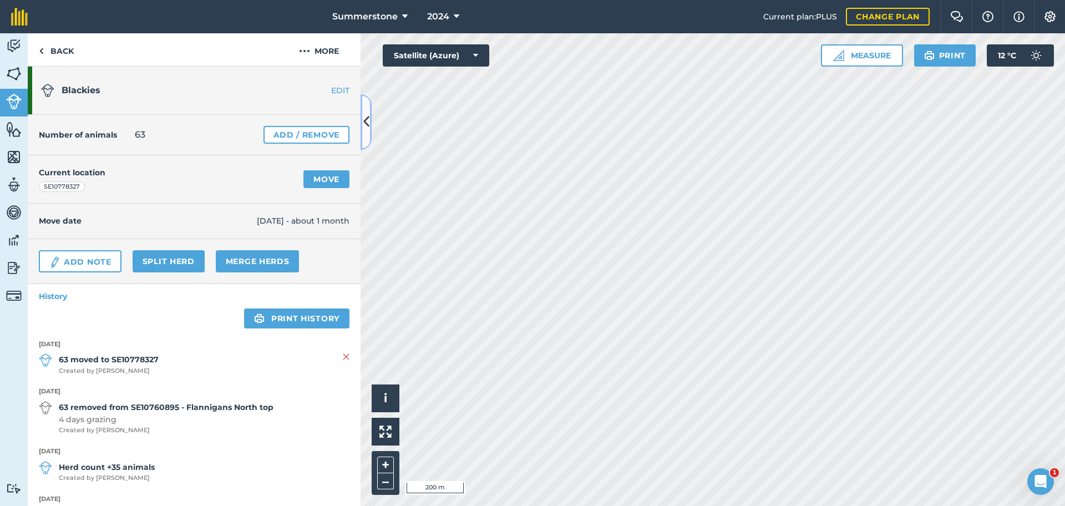
click at [367, 123] on icon at bounding box center [366, 121] width 6 height 19
